Goal: Information Seeking & Learning: Learn about a topic

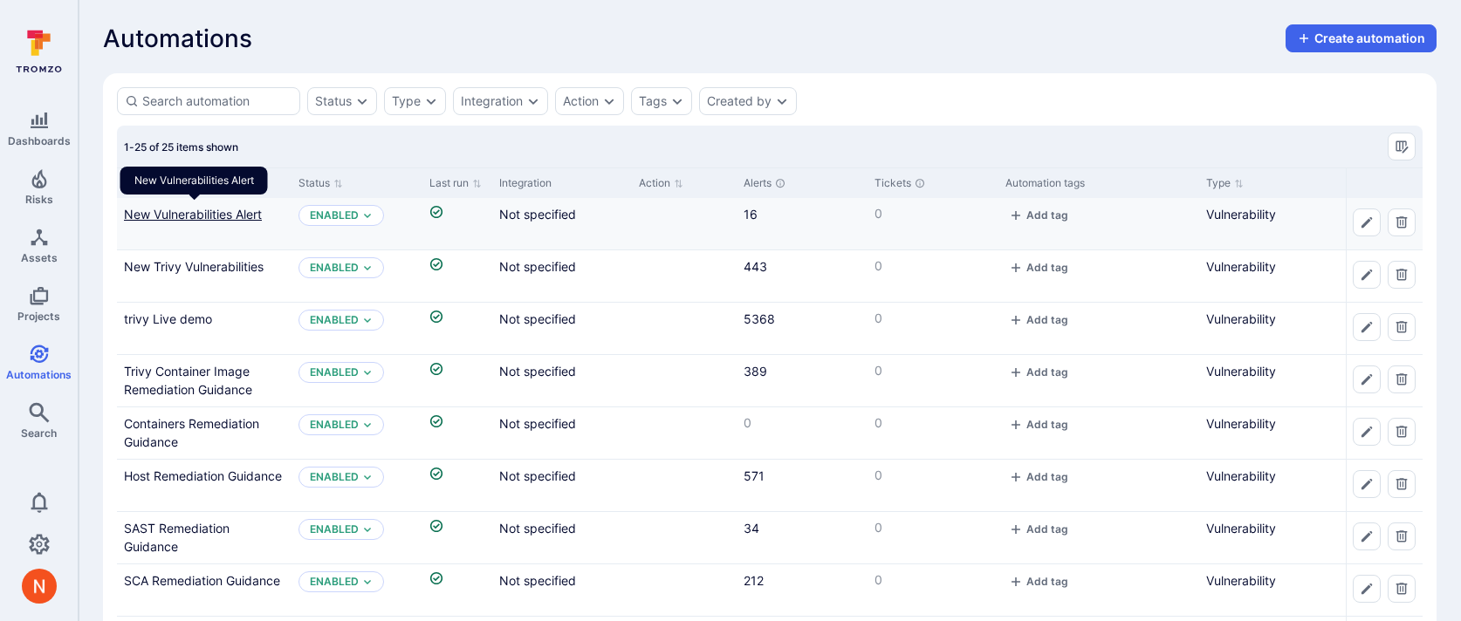
click at [206, 214] on link "New Vulnerabilities Alert" at bounding box center [193, 214] width 138 height 15
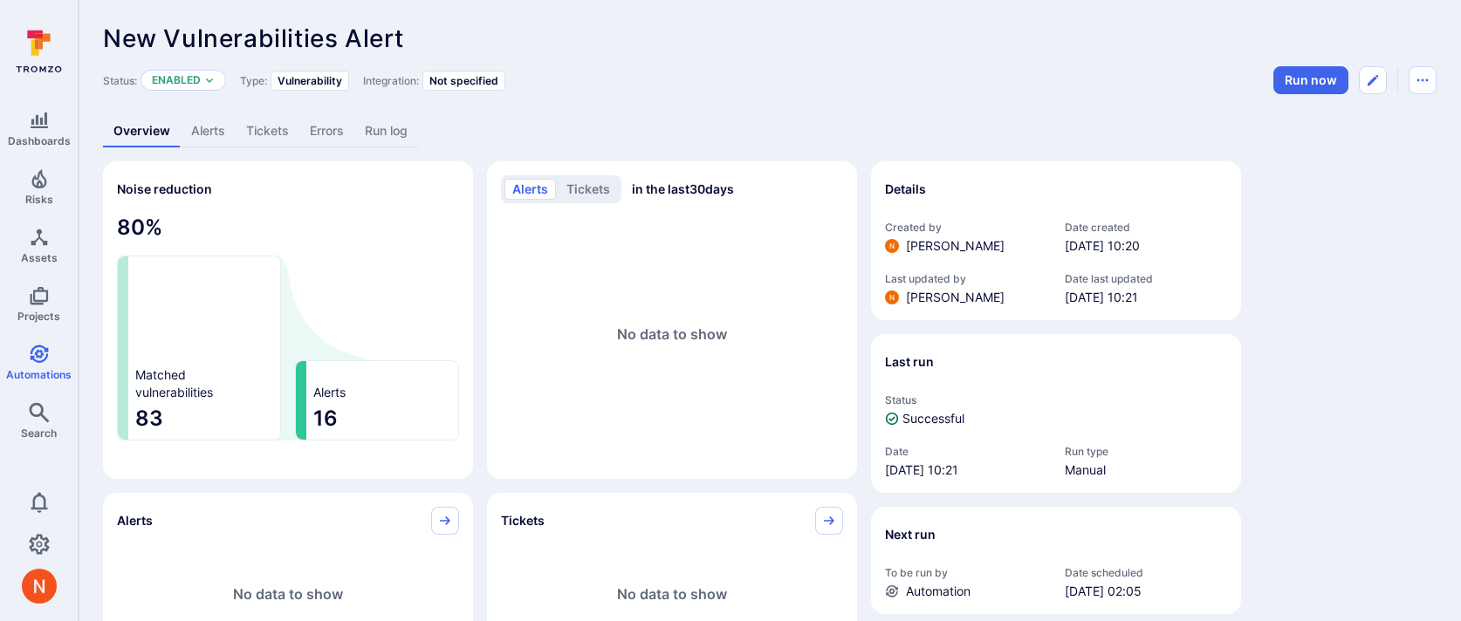
click at [375, 133] on link "Run log" at bounding box center [386, 131] width 64 height 32
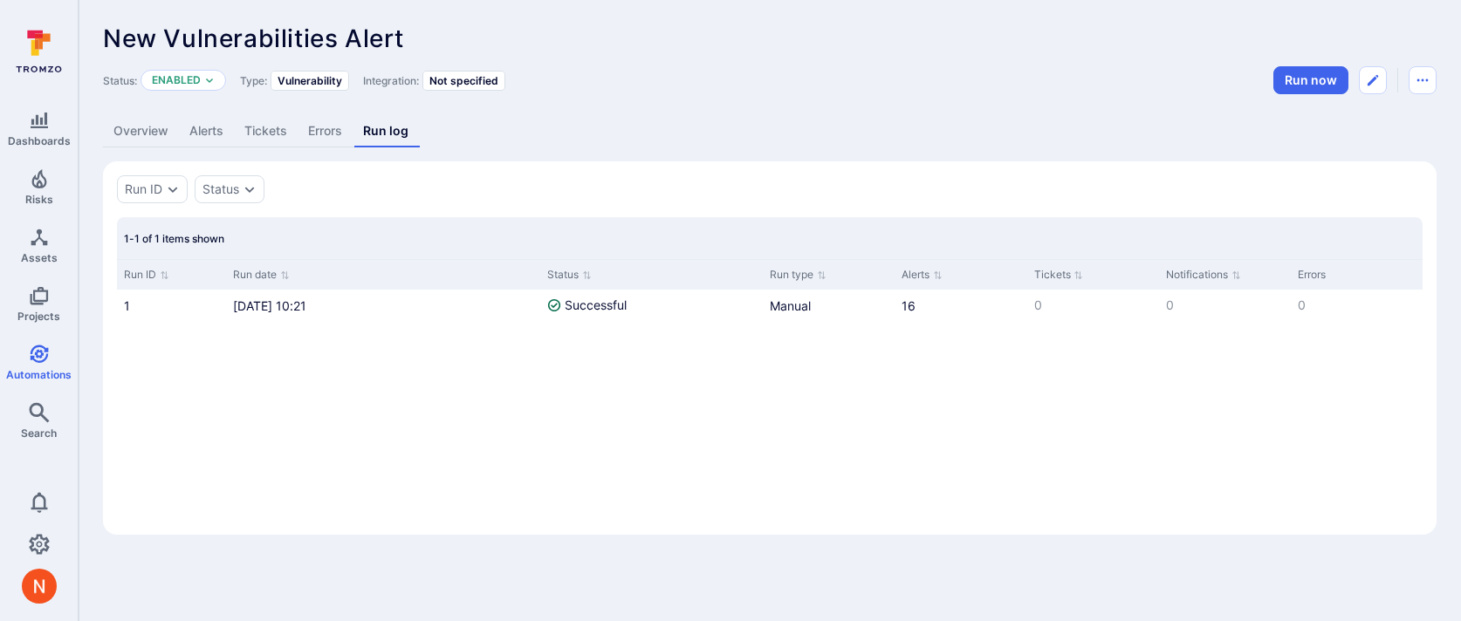
click at [153, 127] on link "Overview" at bounding box center [141, 131] width 76 height 32
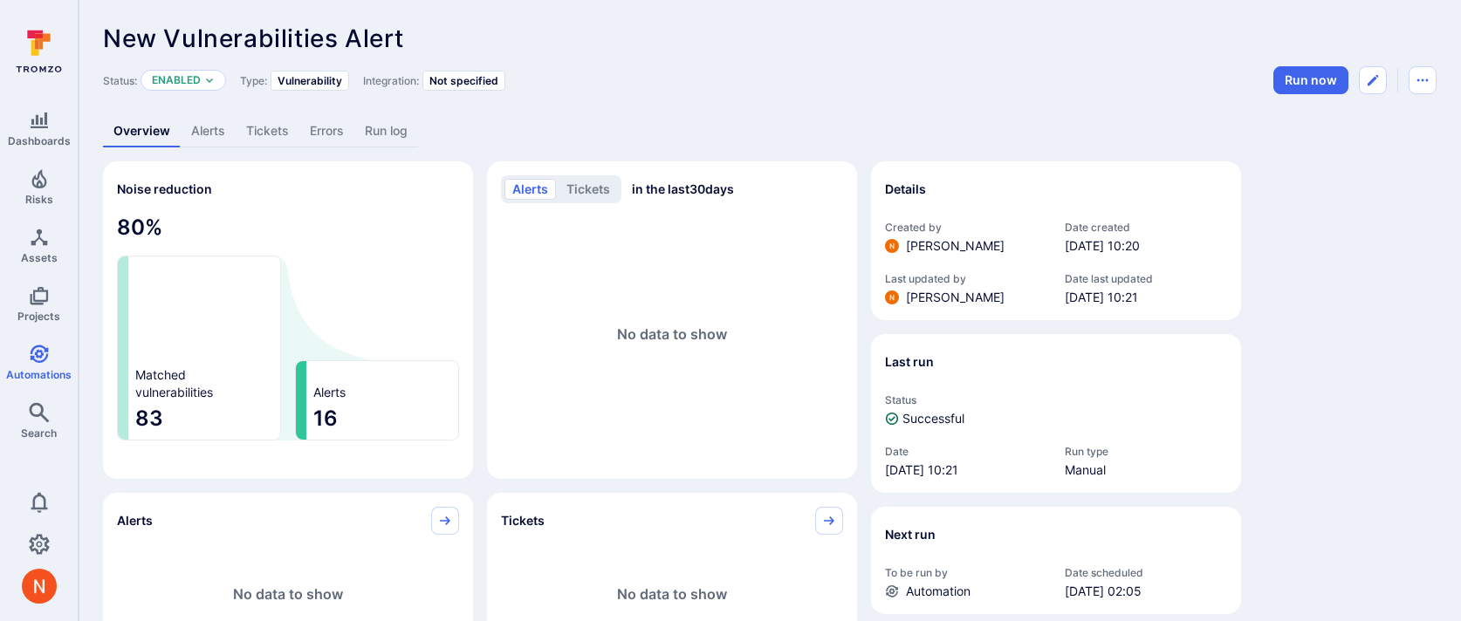
click at [386, 126] on link "Run log" at bounding box center [386, 131] width 64 height 32
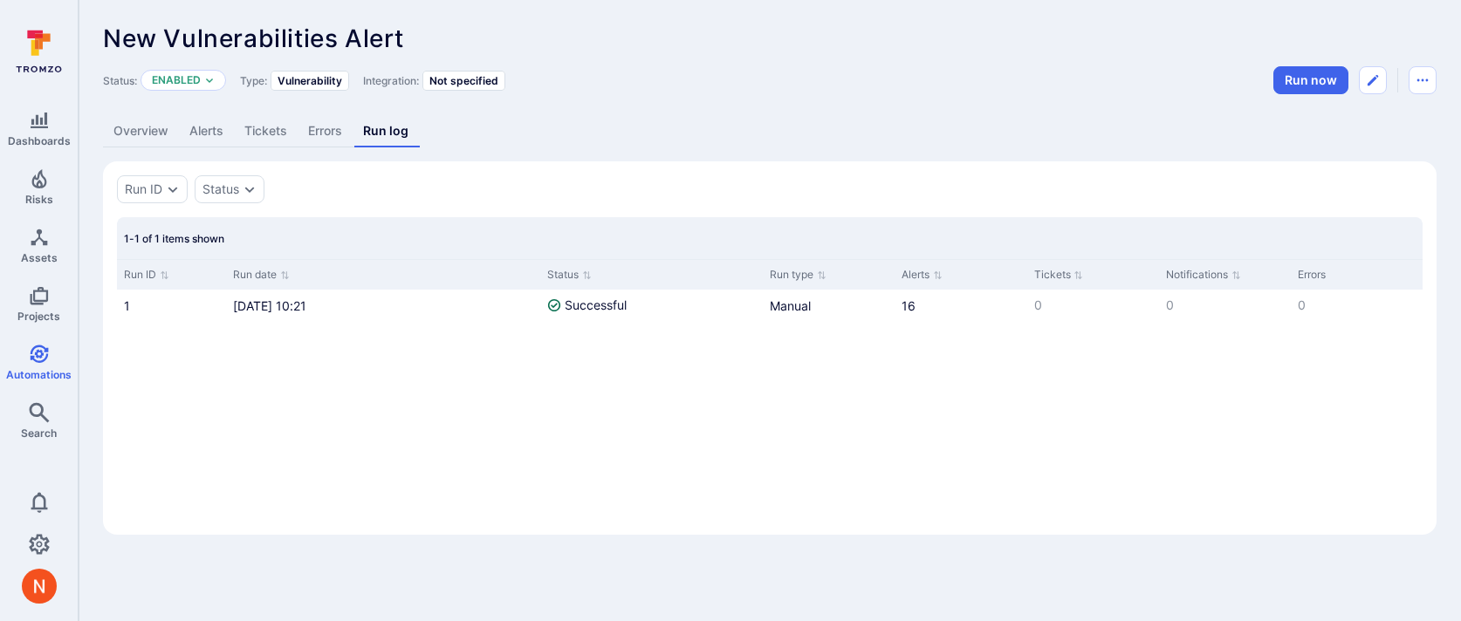
click at [191, 134] on link "Alerts" at bounding box center [206, 131] width 55 height 32
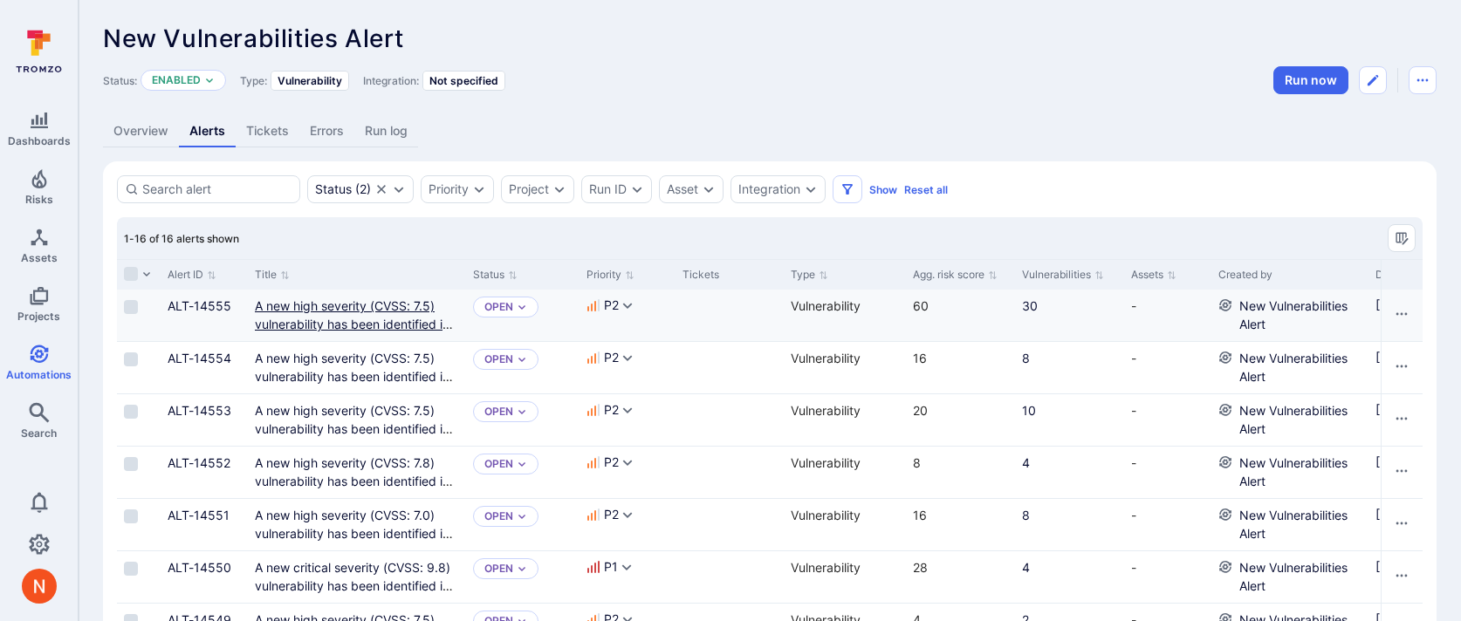
click at [389, 323] on link "A new high severity (CVSS: 7.5) vulnerability has been identified in this proje…" at bounding box center [354, 342] width 198 height 88
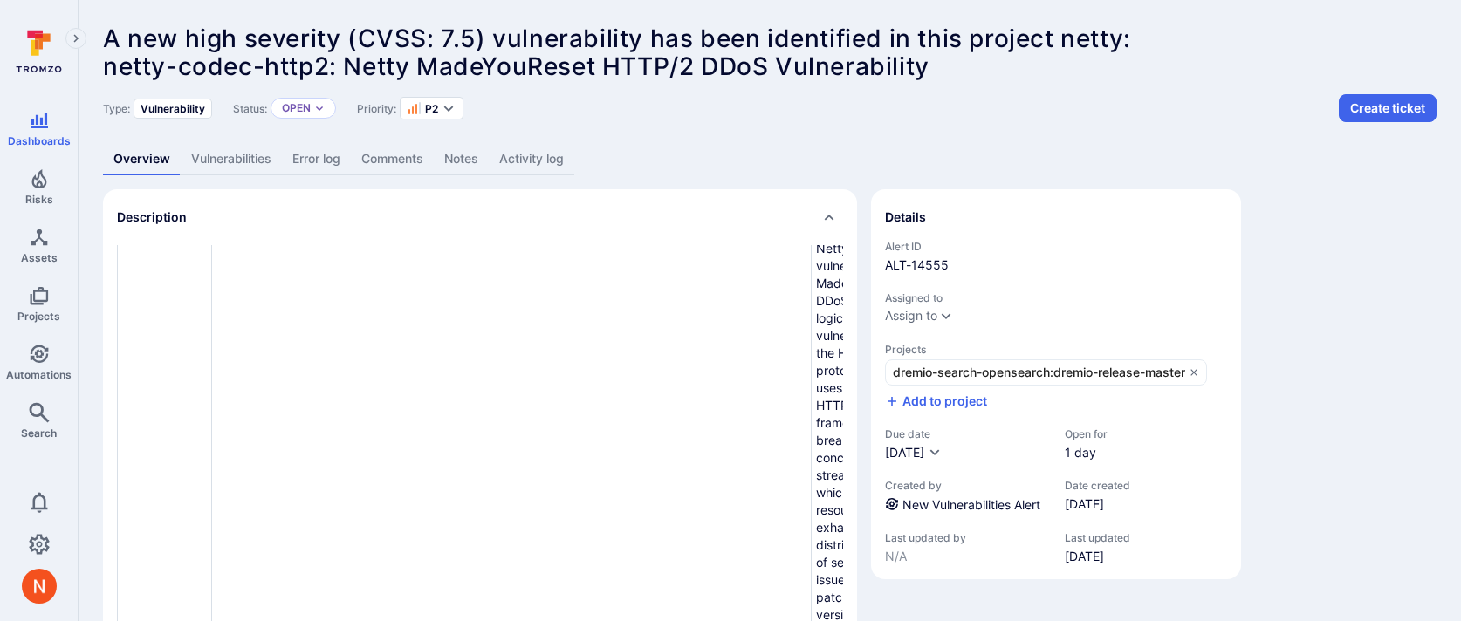
scroll to position [242, 0]
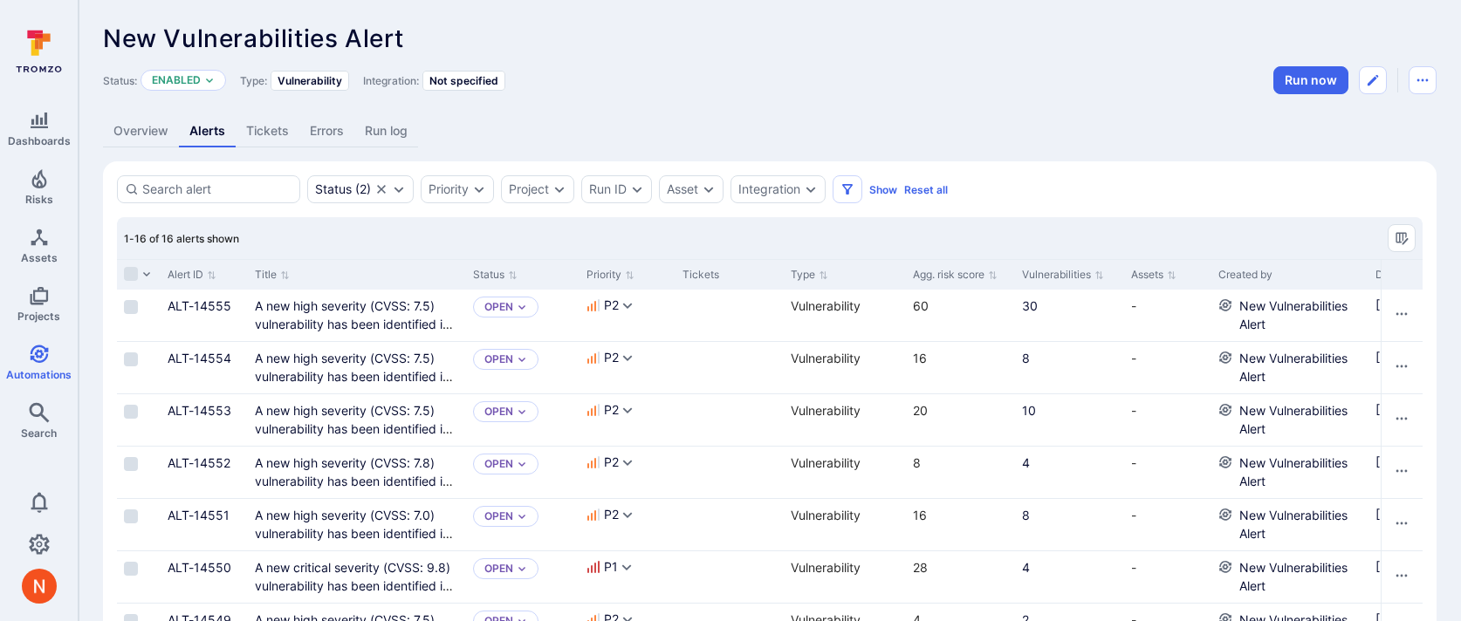
click at [144, 137] on link "Overview" at bounding box center [141, 131] width 76 height 32
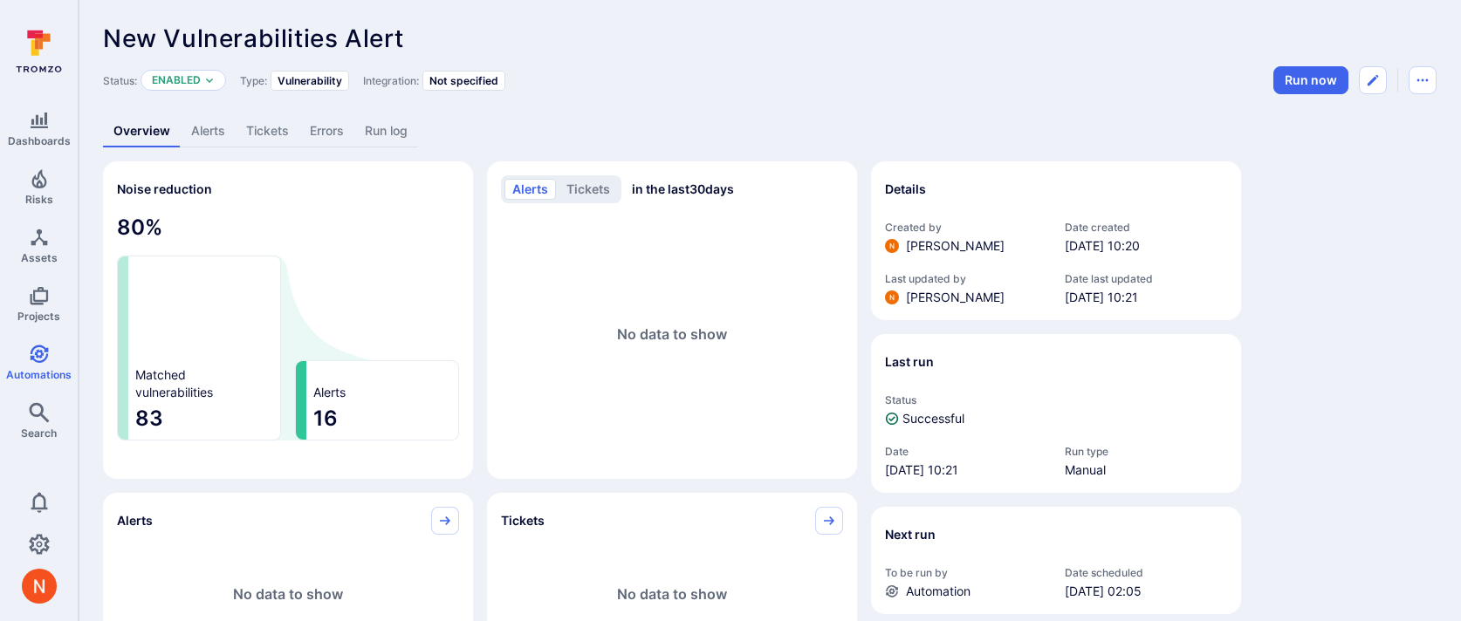
click at [216, 128] on link "Alerts" at bounding box center [208, 131] width 55 height 32
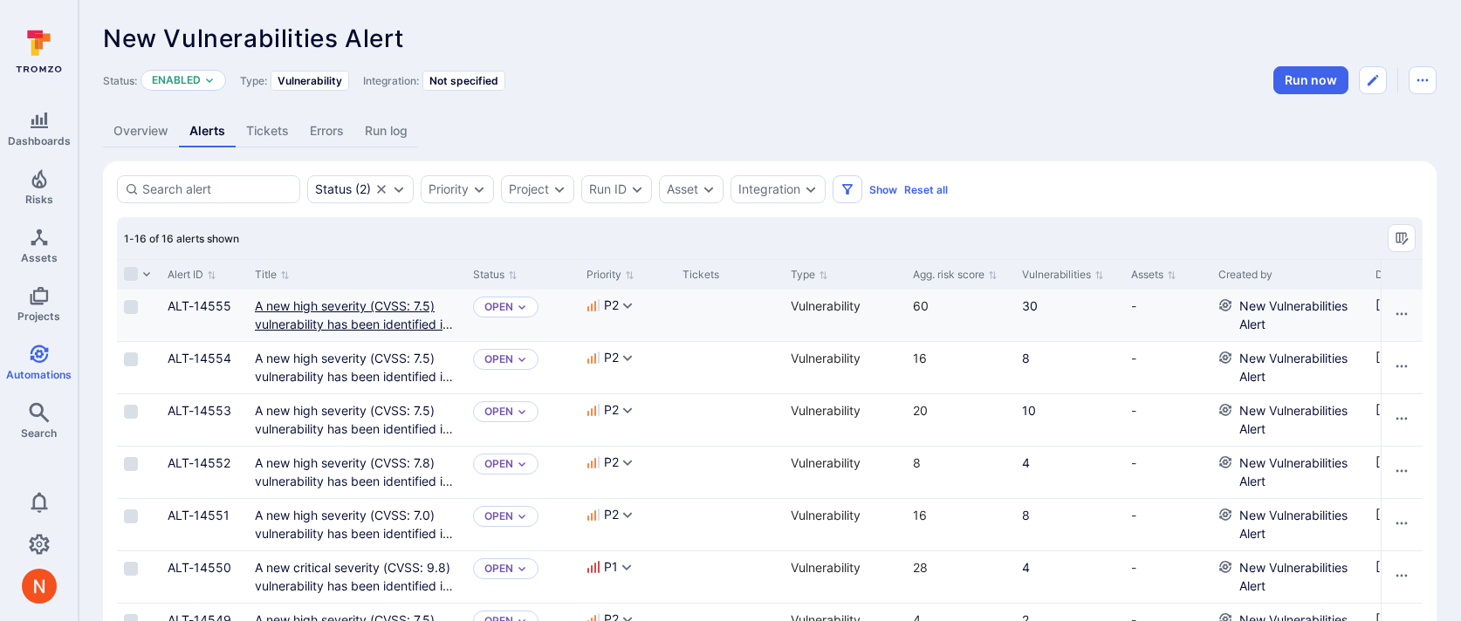
click at [313, 311] on link "A new high severity (CVSS: 7.5) vulnerability has been identified in this proje…" at bounding box center [354, 342] width 198 height 88
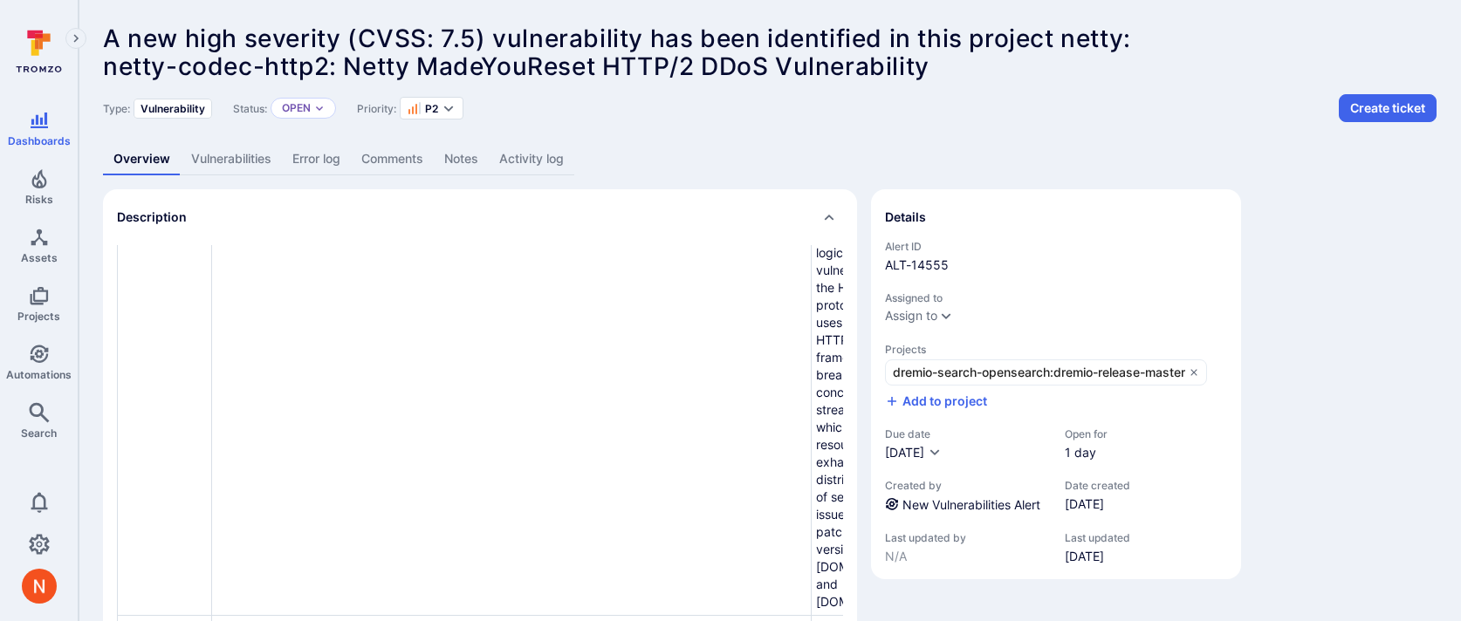
scroll to position [284, 0]
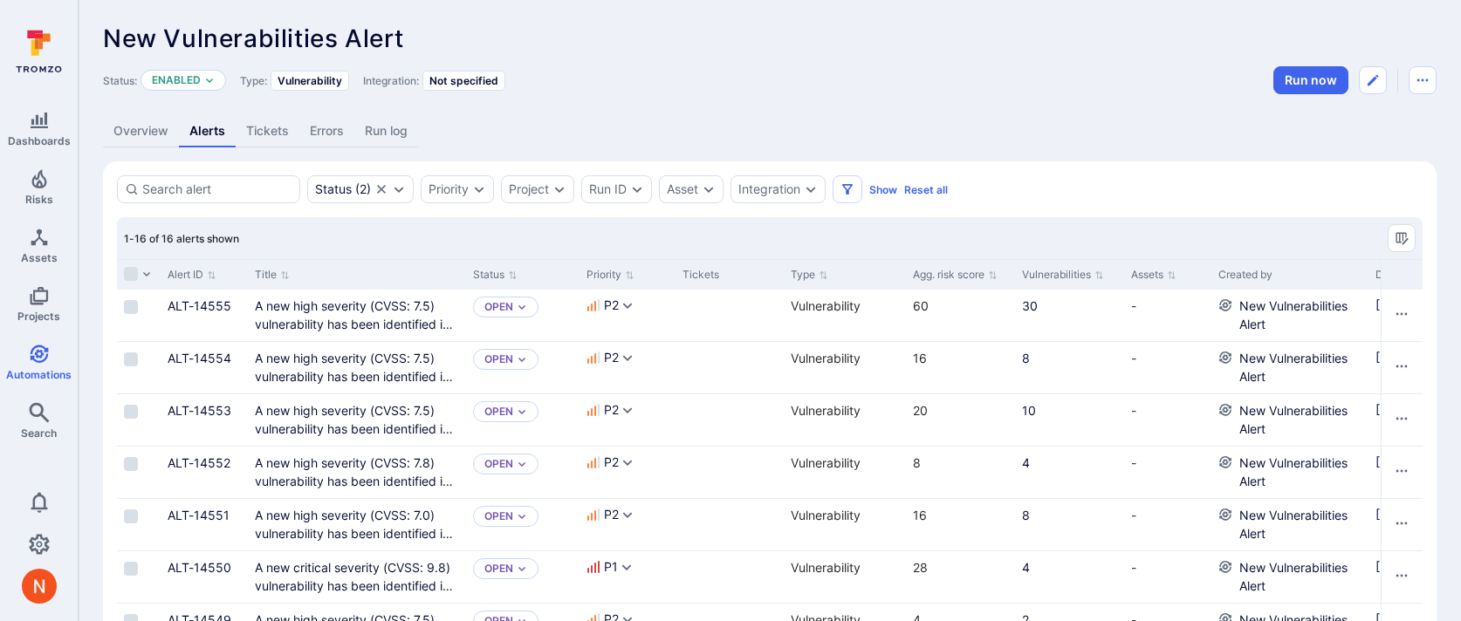
click at [148, 131] on link "Overview" at bounding box center [141, 131] width 76 height 32
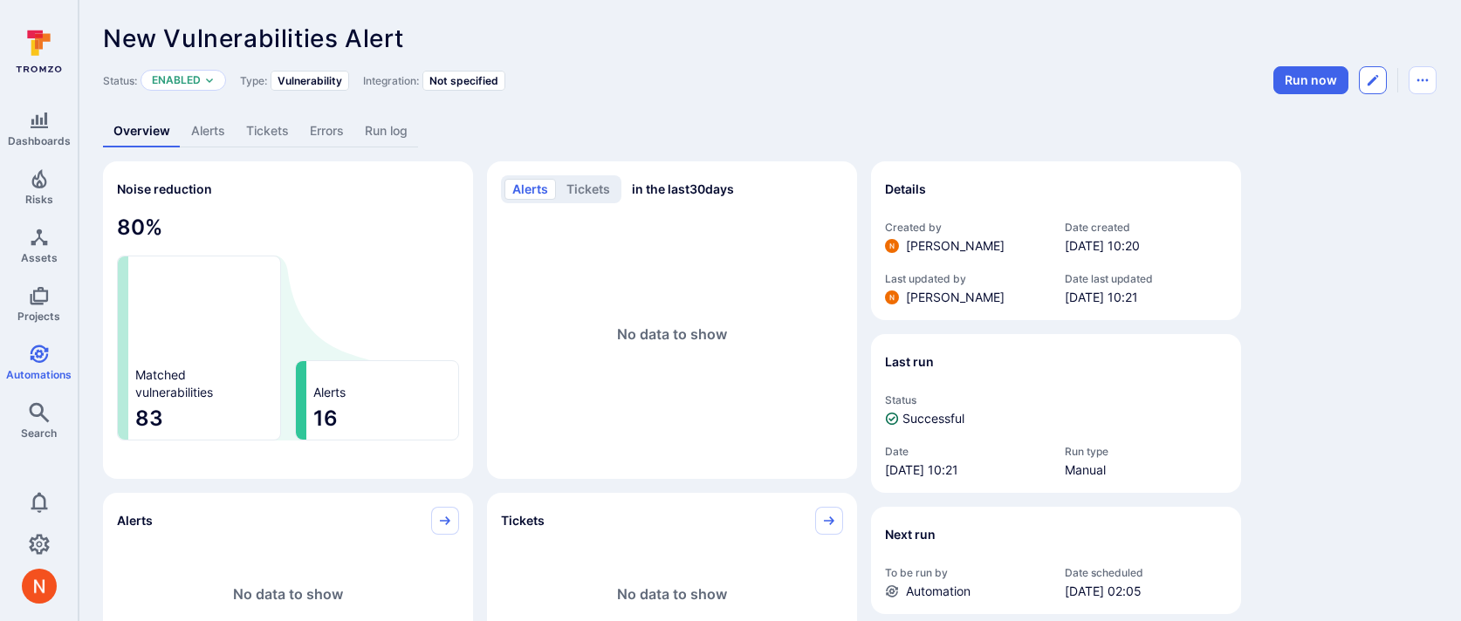
click at [1374, 74] on icon "Edit automation" at bounding box center [1373, 80] width 14 height 14
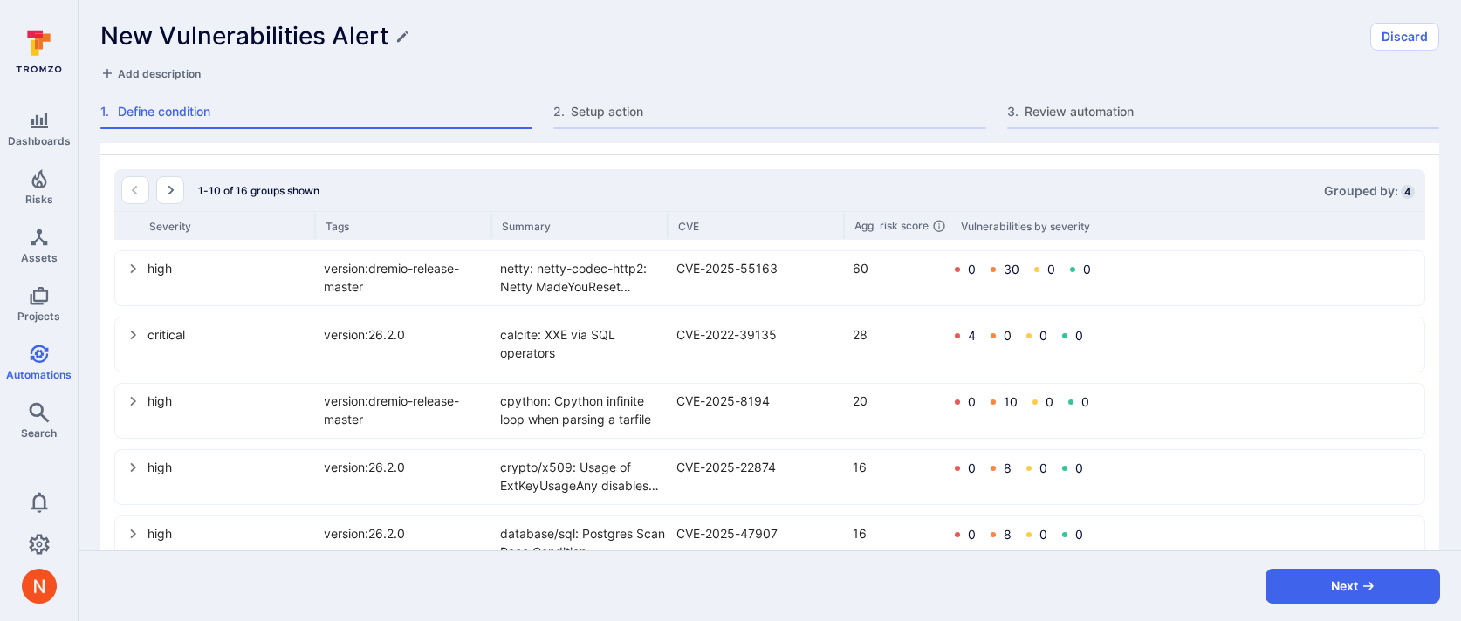
scroll to position [784, 0]
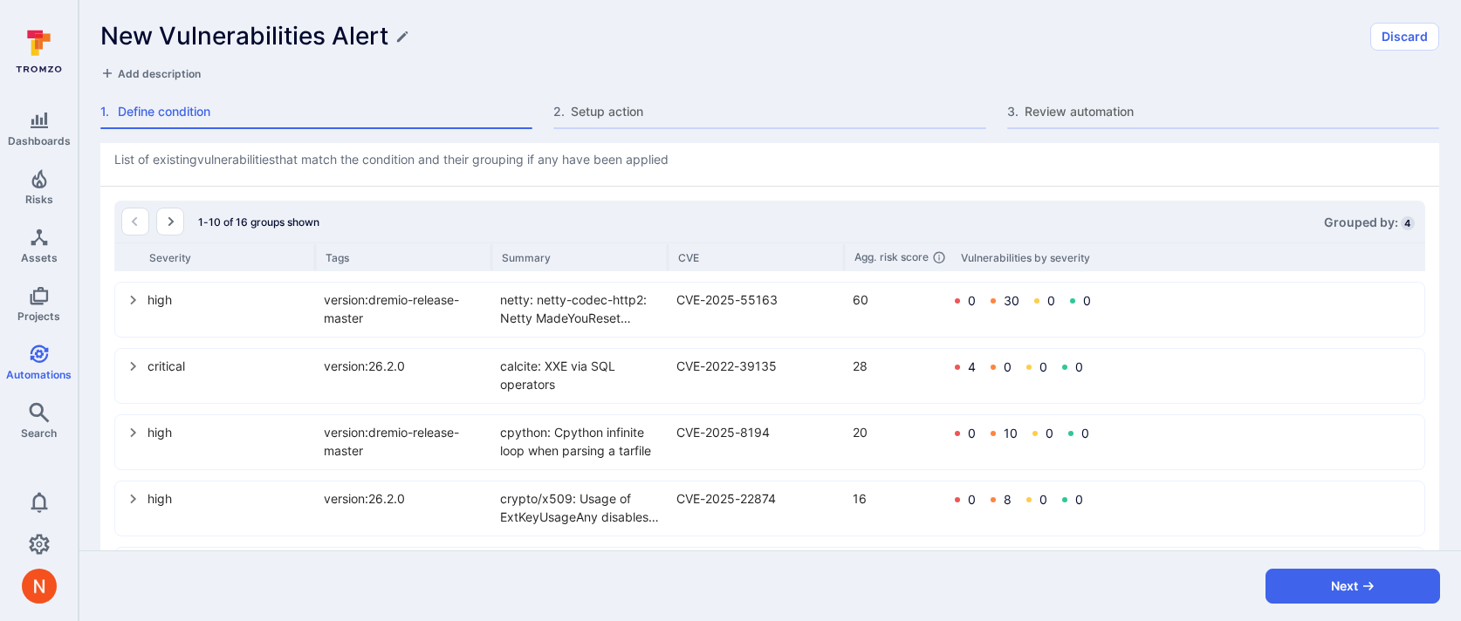
click at [135, 370] on icon "select group" at bounding box center [134, 367] width 14 height 14
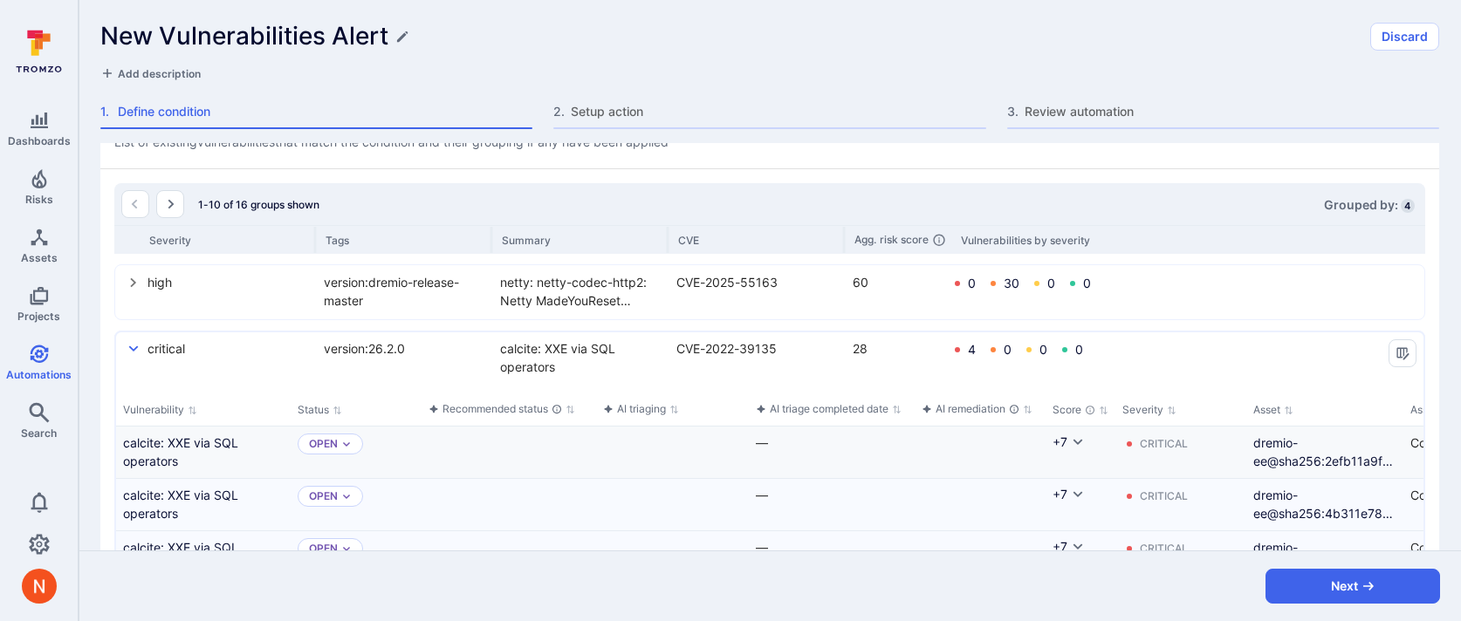
scroll to position [803, 0]
click at [53, 352] on link "Automations" at bounding box center [39, 362] width 78 height 51
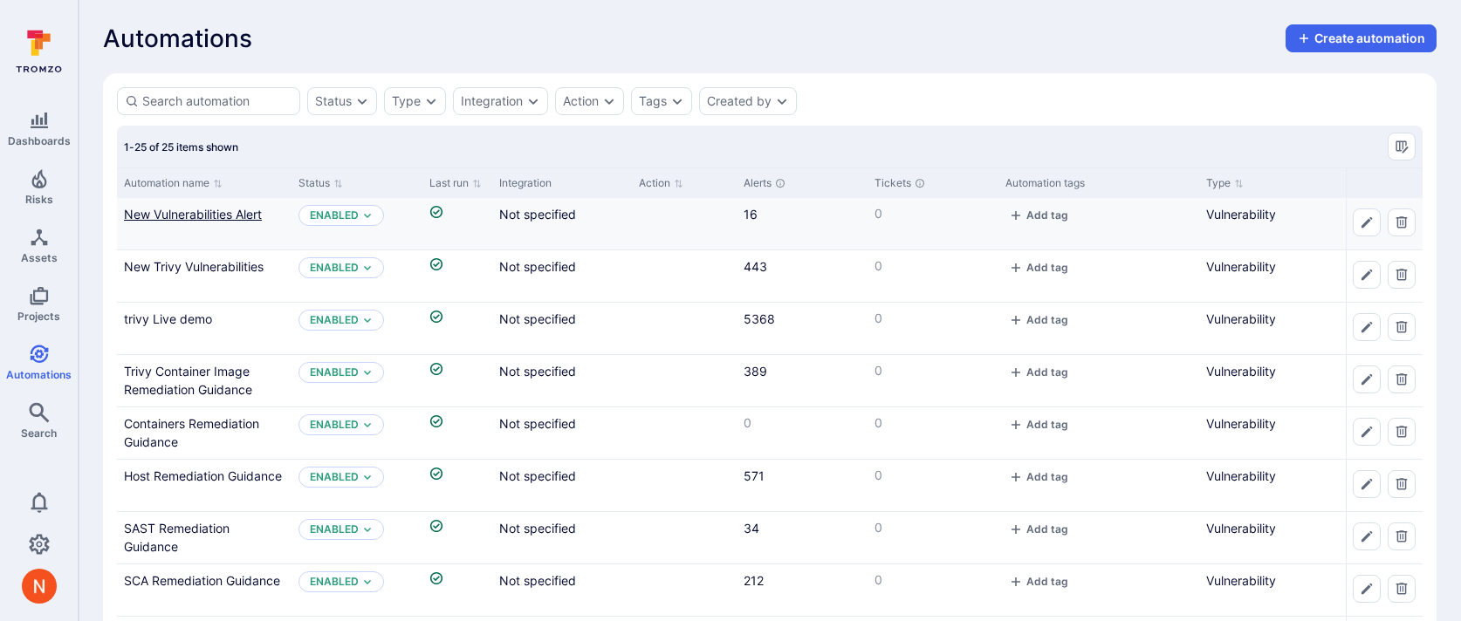
click at [201, 209] on link "New Vulnerabilities Alert" at bounding box center [193, 214] width 138 height 15
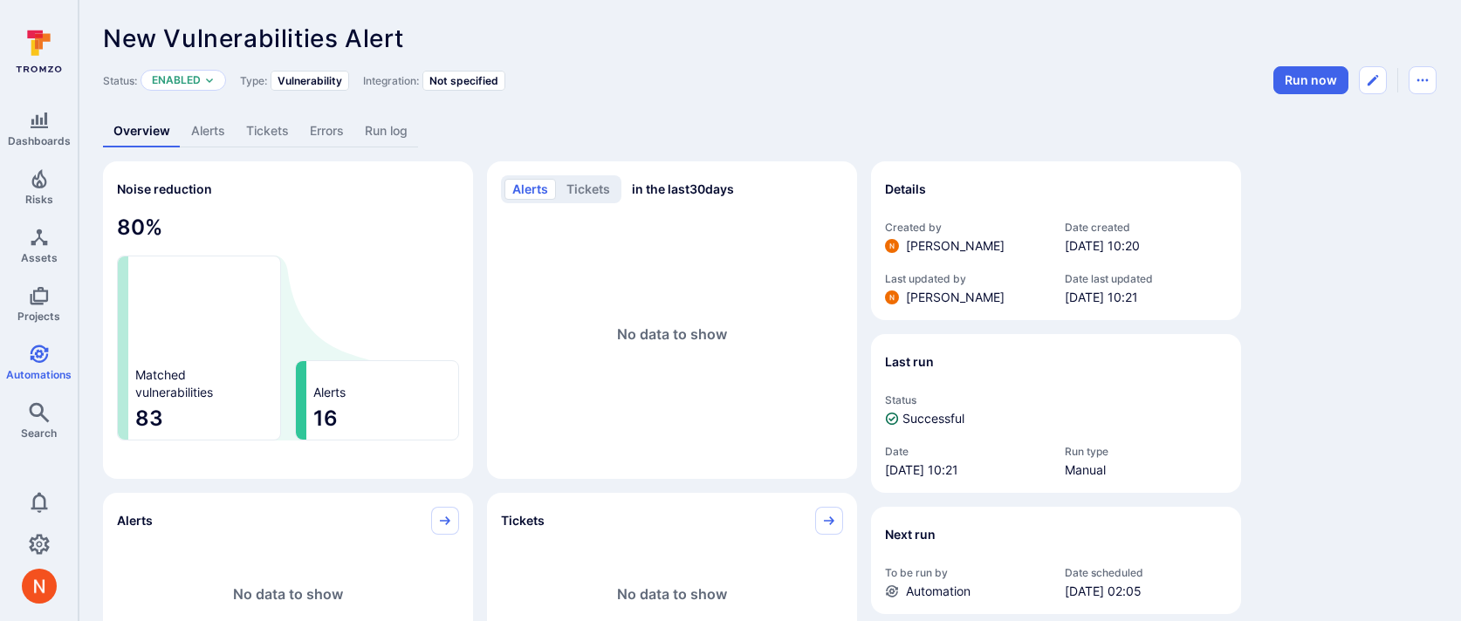
click at [228, 135] on link "Alerts" at bounding box center [208, 131] width 55 height 32
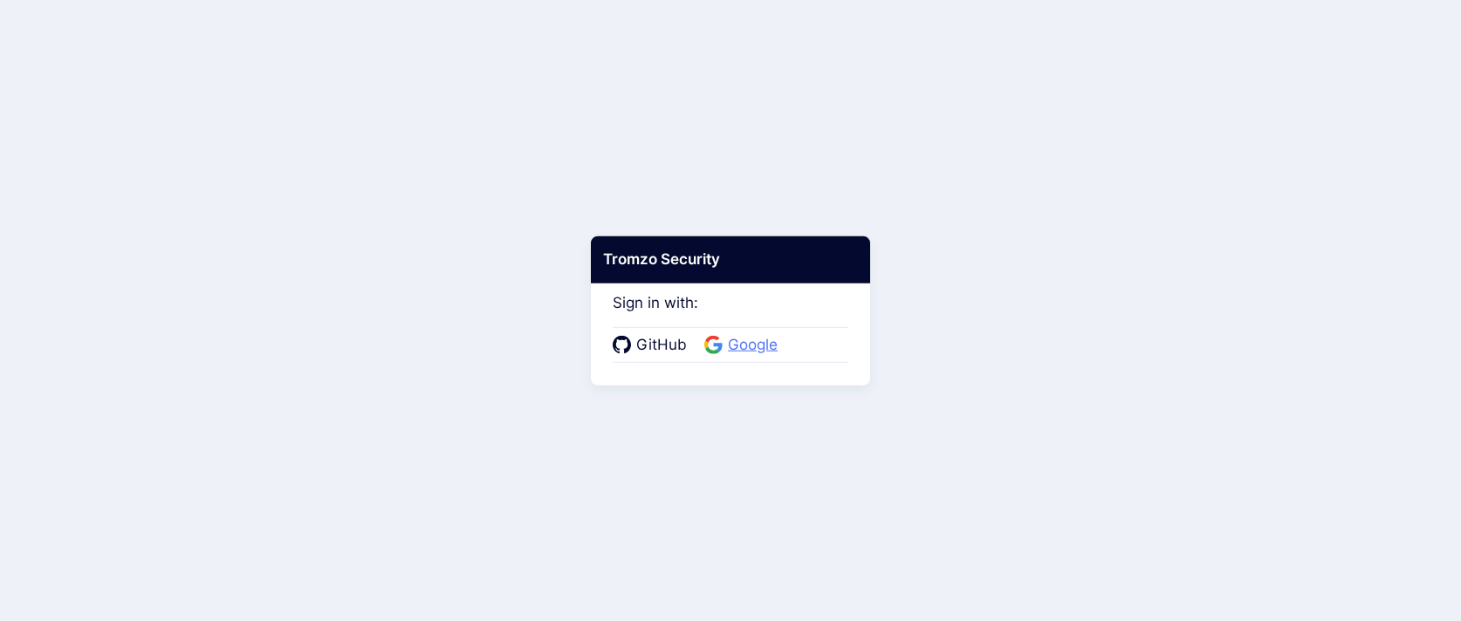
click at [729, 347] on span "Google" at bounding box center [753, 345] width 60 height 23
